Goal: Transaction & Acquisition: Purchase product/service

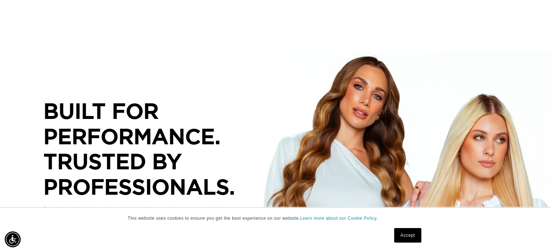
scroll to position [73, 0]
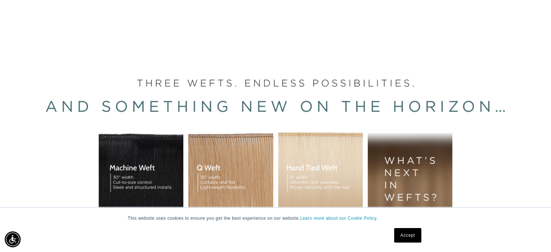
click at [408, 236] on link "Accept" at bounding box center [407, 235] width 27 height 15
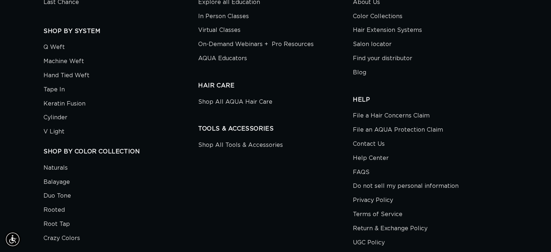
scroll to position [2357, 0]
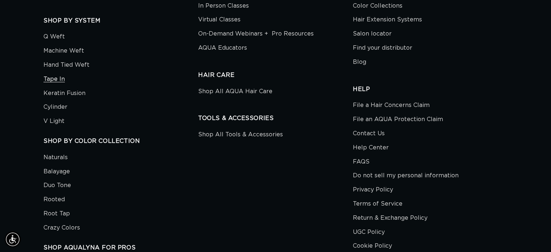
click at [45, 77] on link "Tape In" at bounding box center [54, 79] width 21 height 14
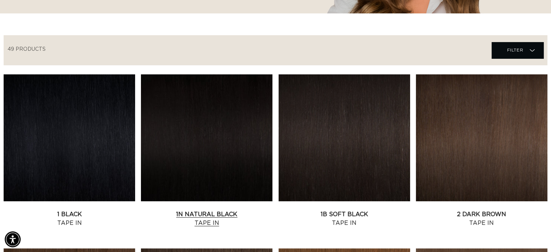
scroll to position [218, 0]
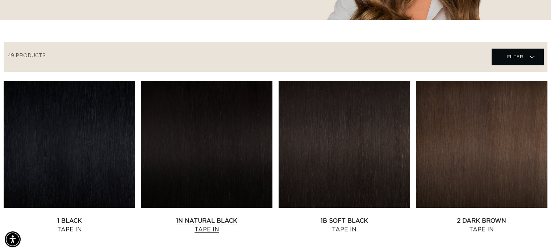
click at [220, 216] on link "1N Natural Black Tape In" at bounding box center [207, 224] width 132 height 17
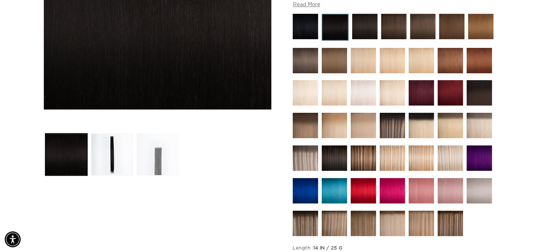
scroll to position [0, 500]
click at [167, 146] on button "Load image 3 in gallery view" at bounding box center [158, 154] width 42 height 42
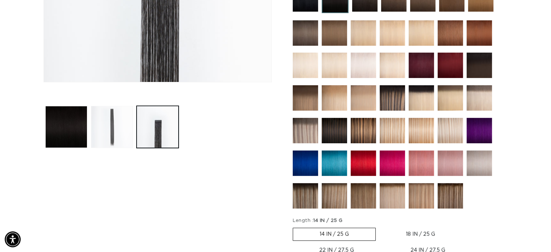
scroll to position [0, 1000]
click at [121, 119] on button "Load image 2 in gallery view" at bounding box center [112, 127] width 42 height 42
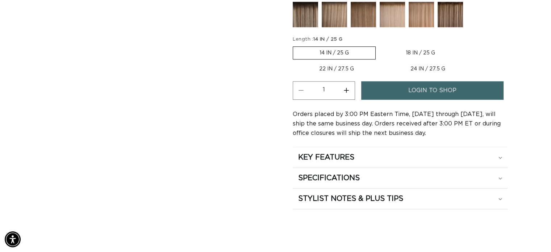
click at [334, 68] on label "22 IN / 27.5 G Variant sold out or unavailable" at bounding box center [337, 69] width 88 height 12
click at [466, 45] on input "22 IN / 27.5 G Variant sold out or unavailable" at bounding box center [466, 45] width 0 height 0
radio input "true"
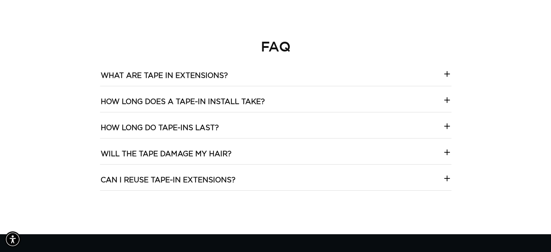
scroll to position [0, 0]
click at [443, 124] on icon at bounding box center [447, 126] width 9 height 9
